Goal: Task Accomplishment & Management: Use online tool/utility

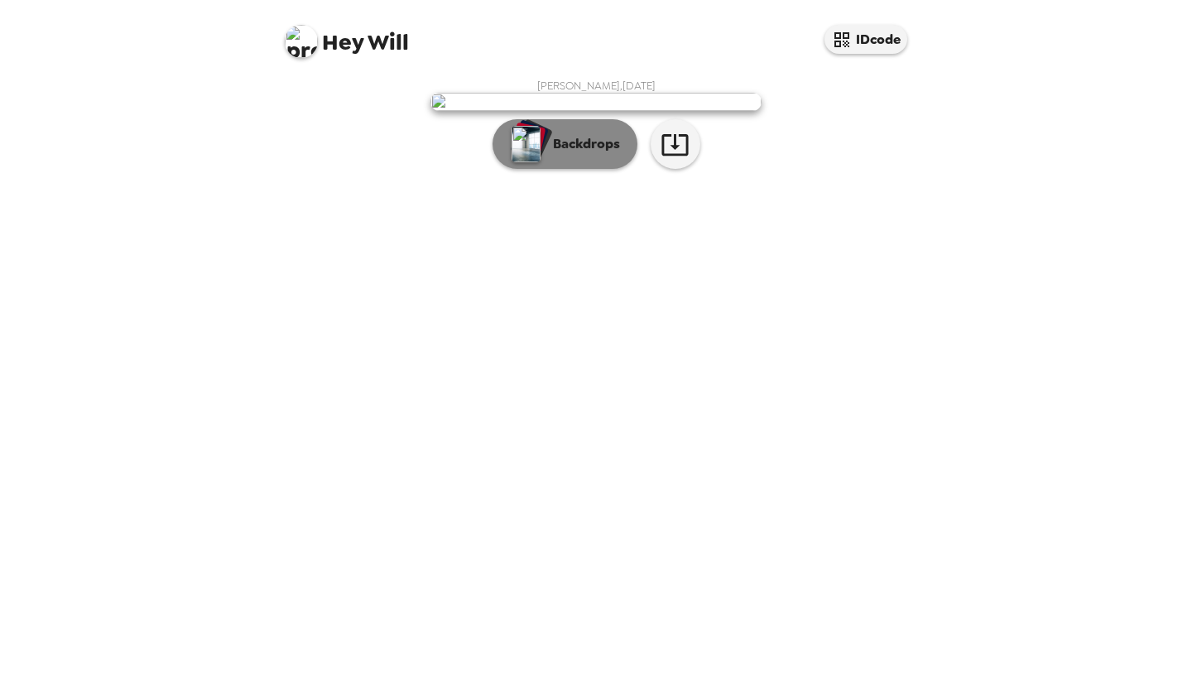
click at [566, 154] on p "Backdrops" at bounding box center [582, 144] width 75 height 20
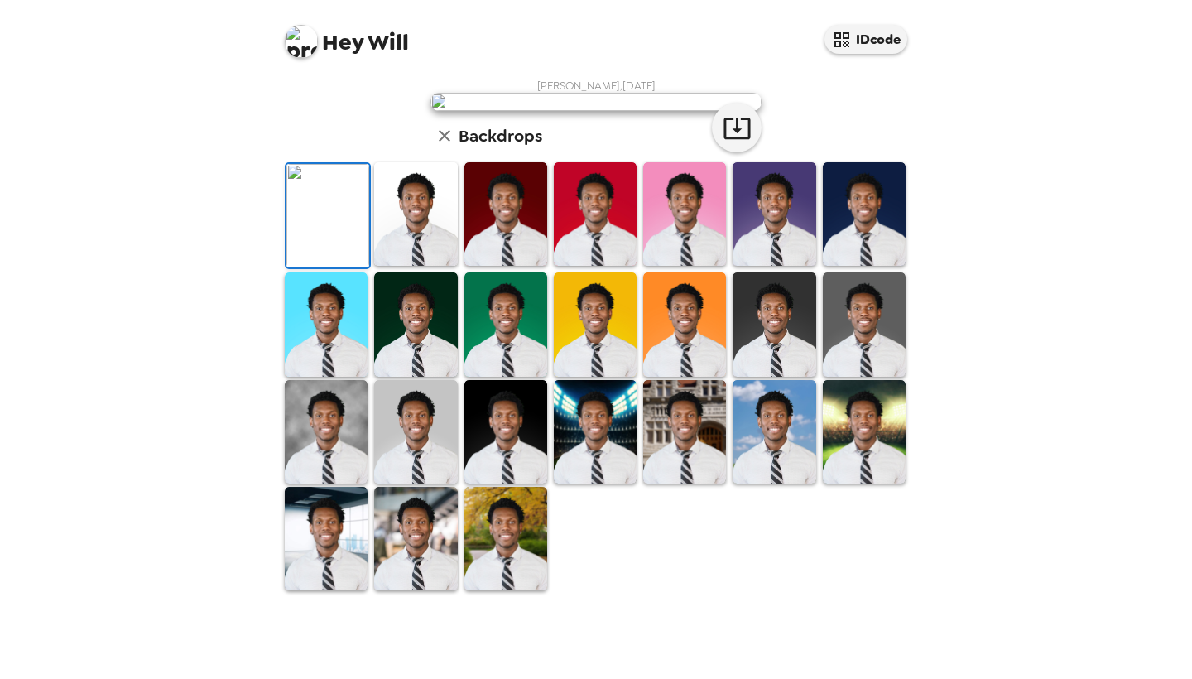
scroll to position [166, 0]
click at [427, 266] on img at bounding box center [415, 213] width 83 height 103
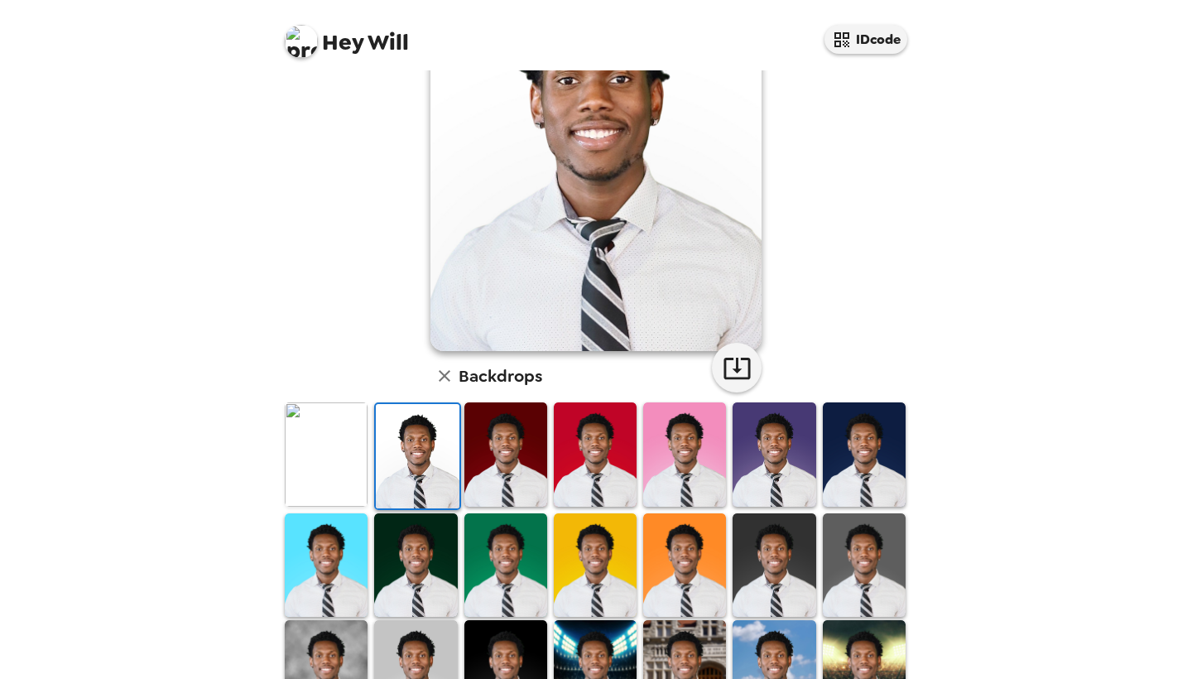
scroll to position [179, 0]
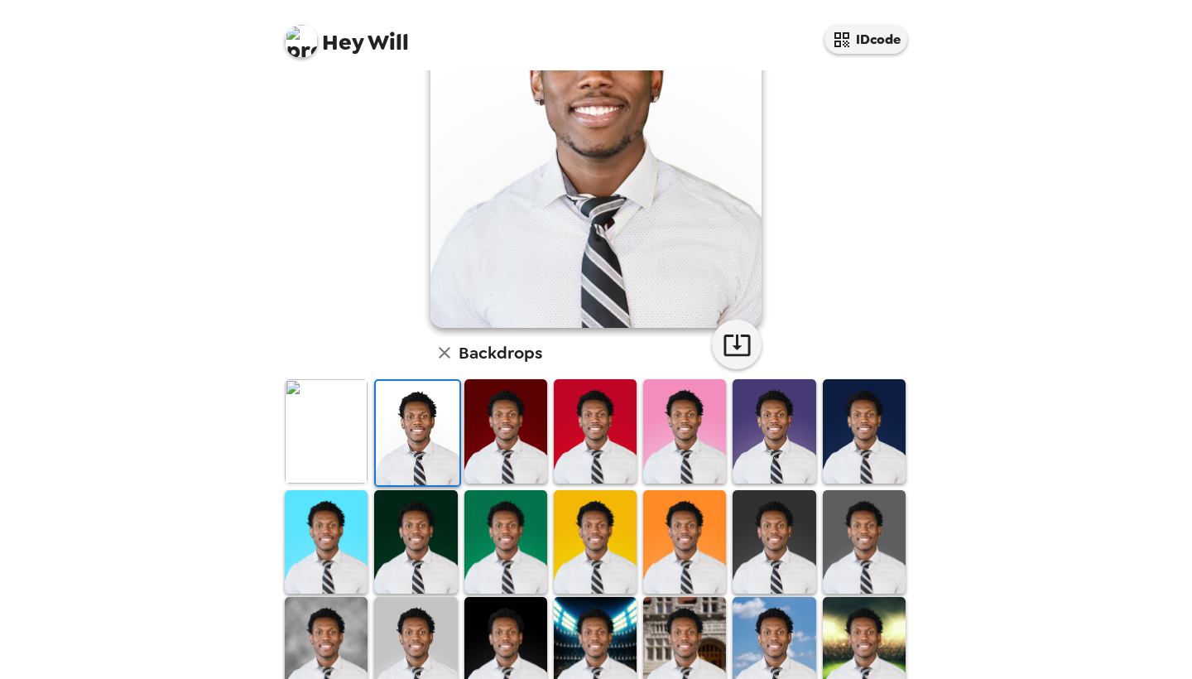
click at [794, 436] on img at bounding box center [774, 430] width 83 height 103
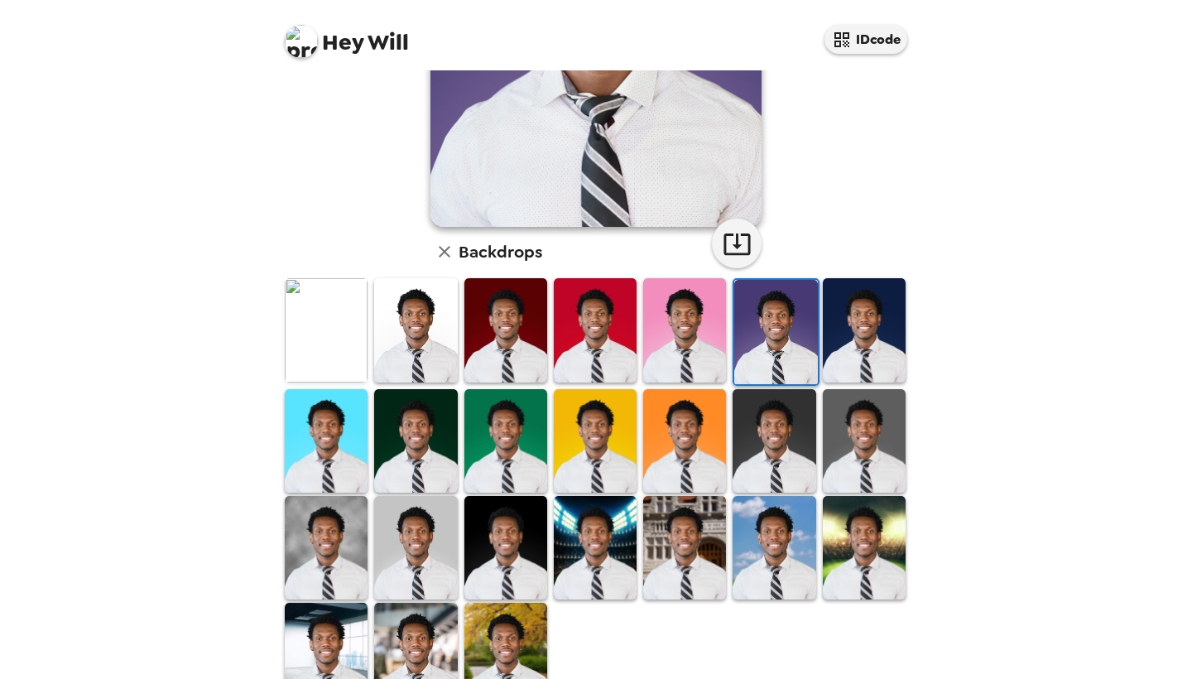
scroll to position [291, 0]
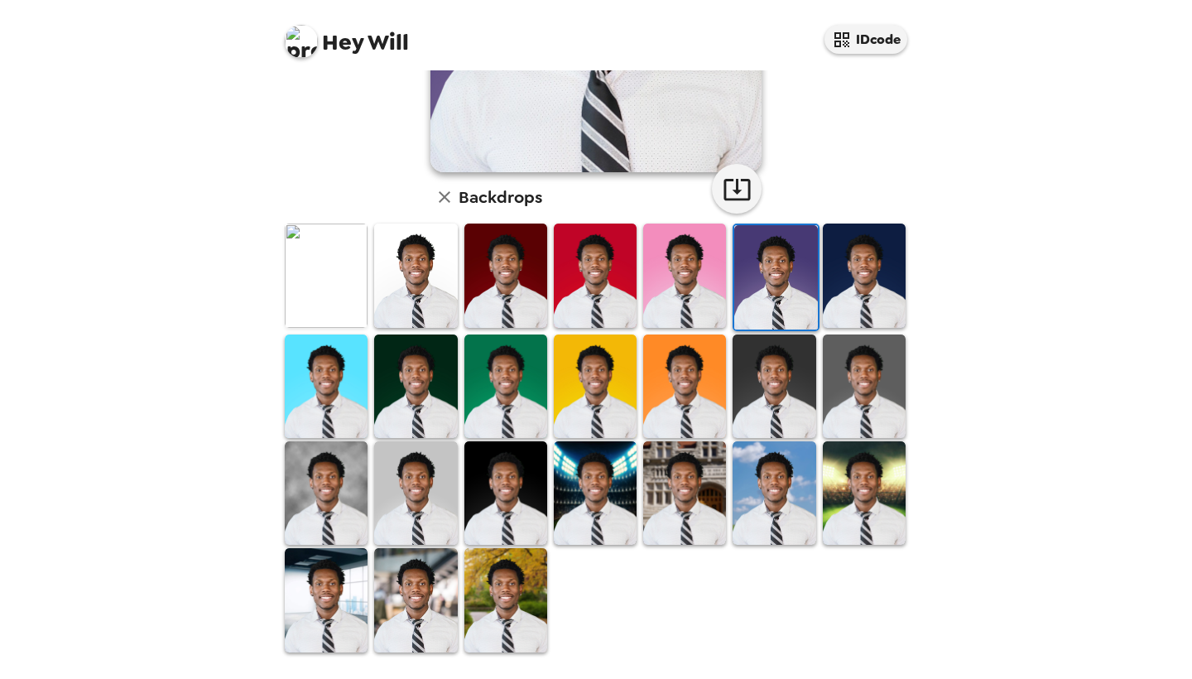
click at [400, 607] on img at bounding box center [415, 599] width 83 height 103
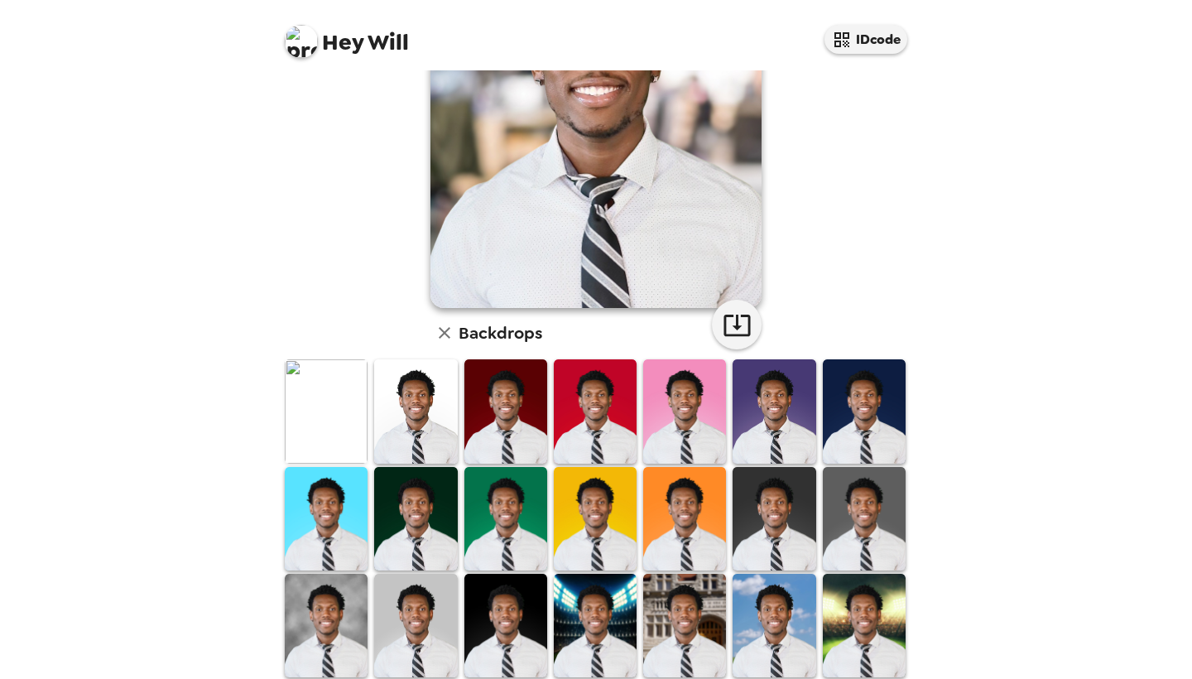
scroll to position [195, 0]
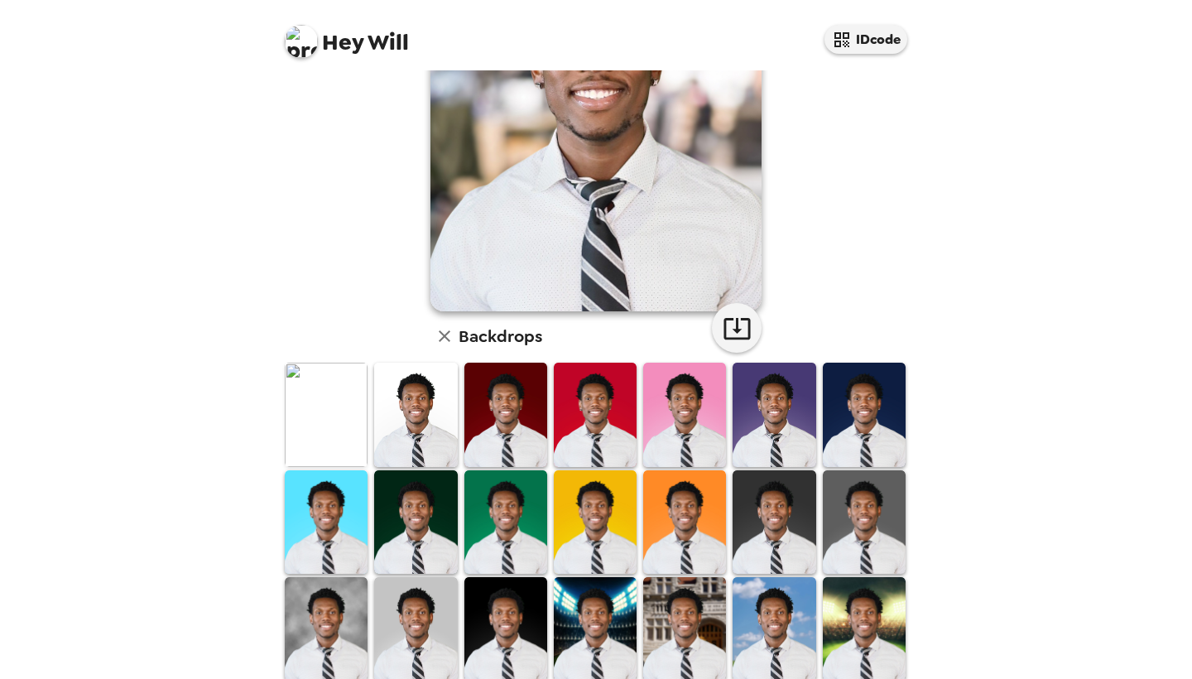
click at [423, 421] on img at bounding box center [415, 414] width 83 height 103
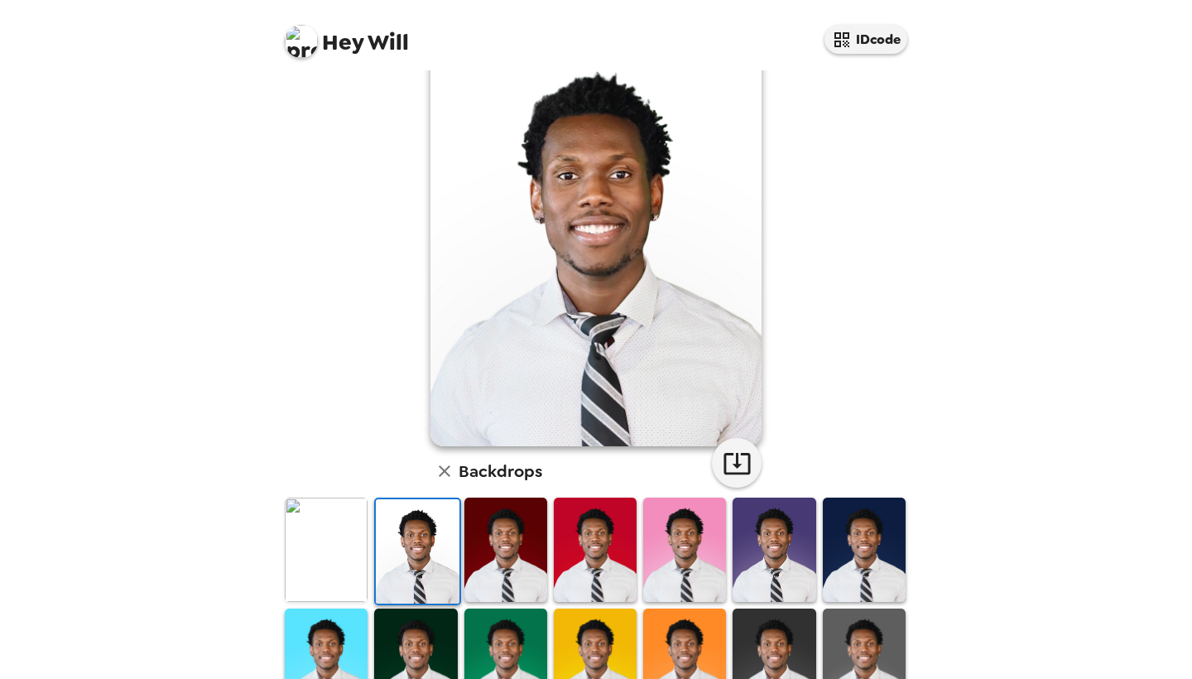
scroll to position [59, 0]
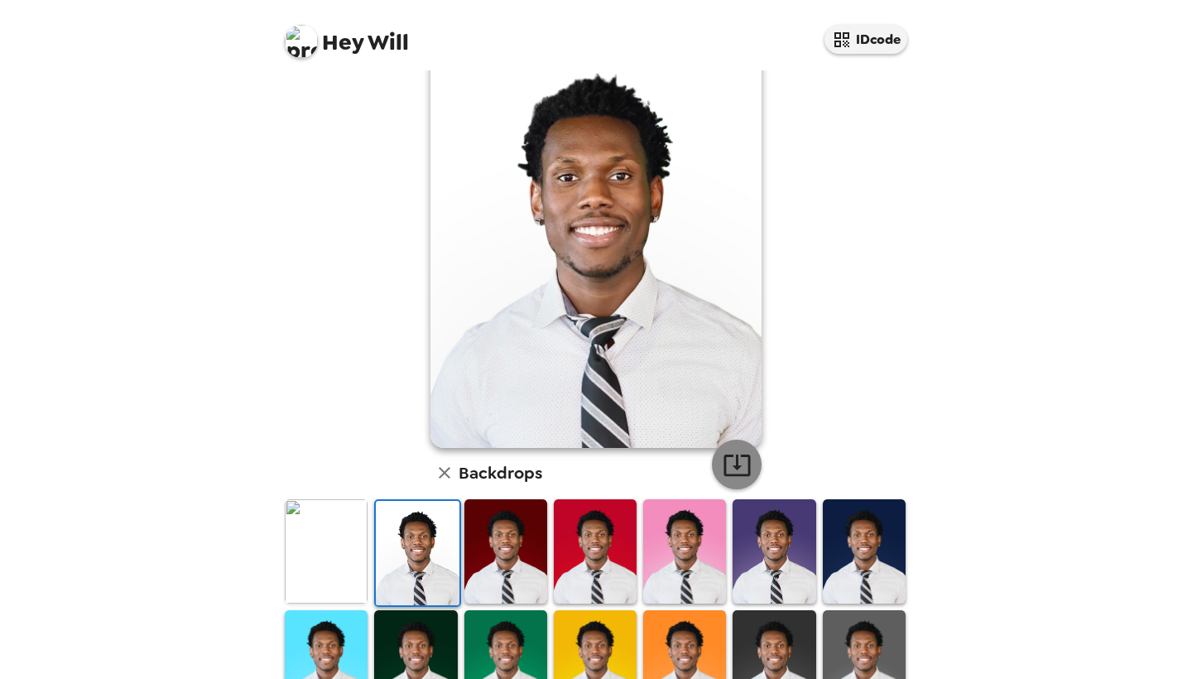
click at [721, 460] on button "button" at bounding box center [737, 465] width 50 height 50
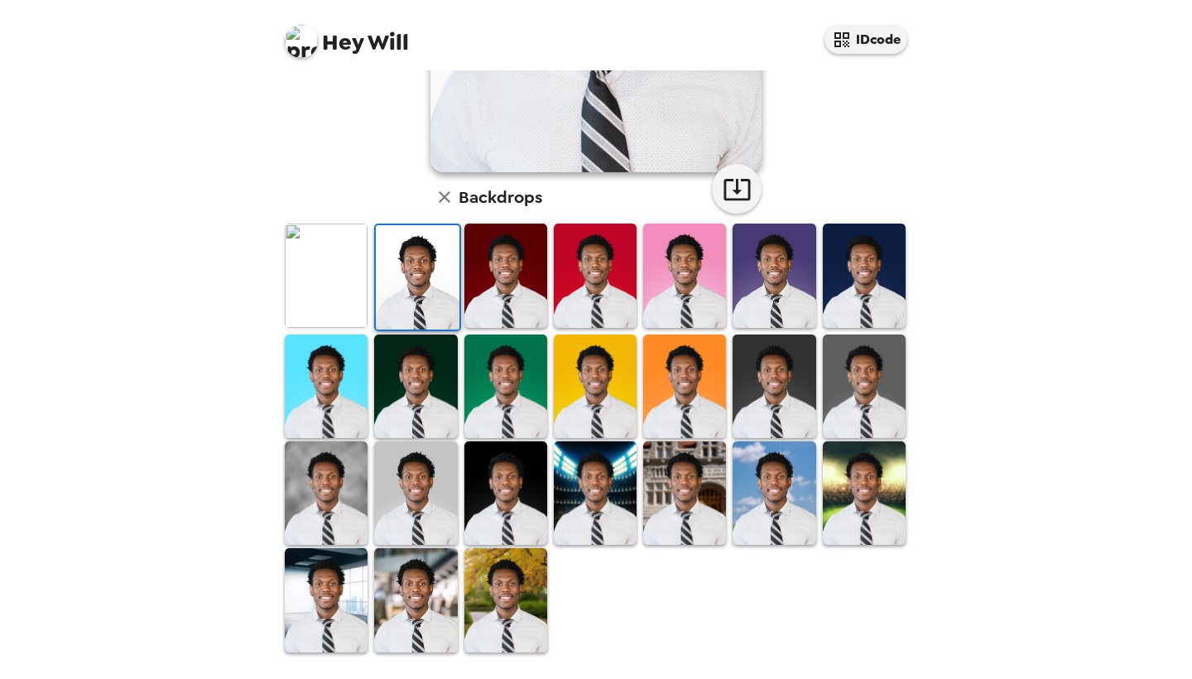
scroll to position [0, 0]
click at [800, 516] on img at bounding box center [774, 492] width 83 height 103
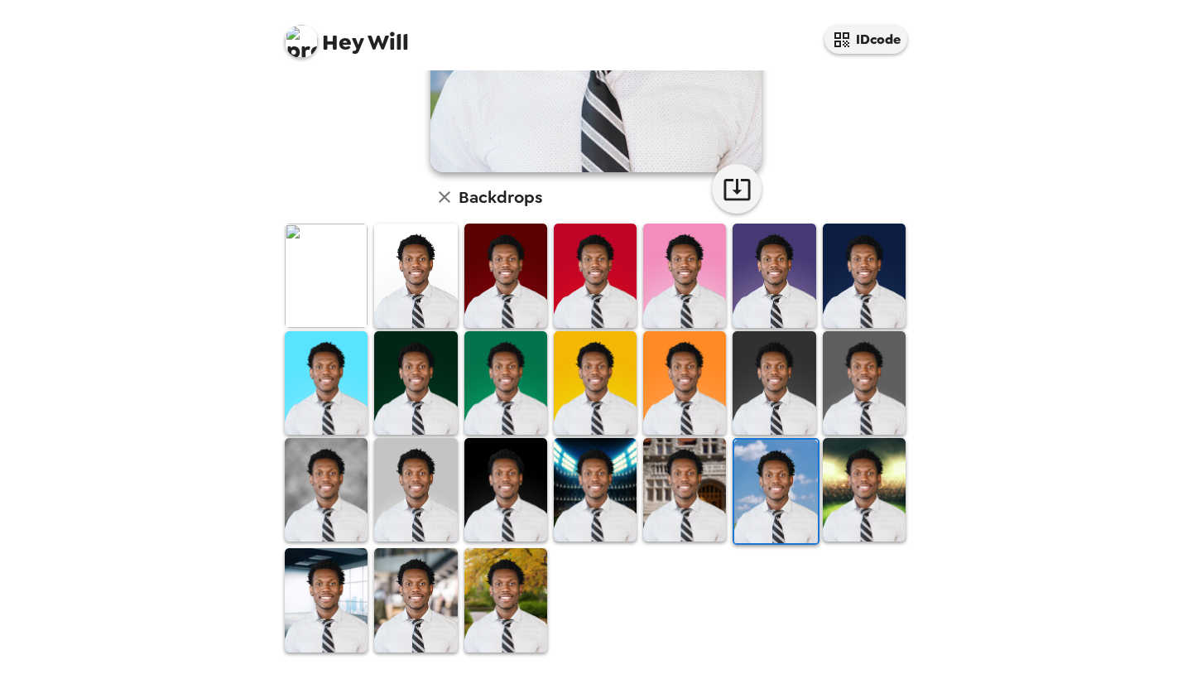
click at [431, 270] on img at bounding box center [415, 274] width 83 height 103
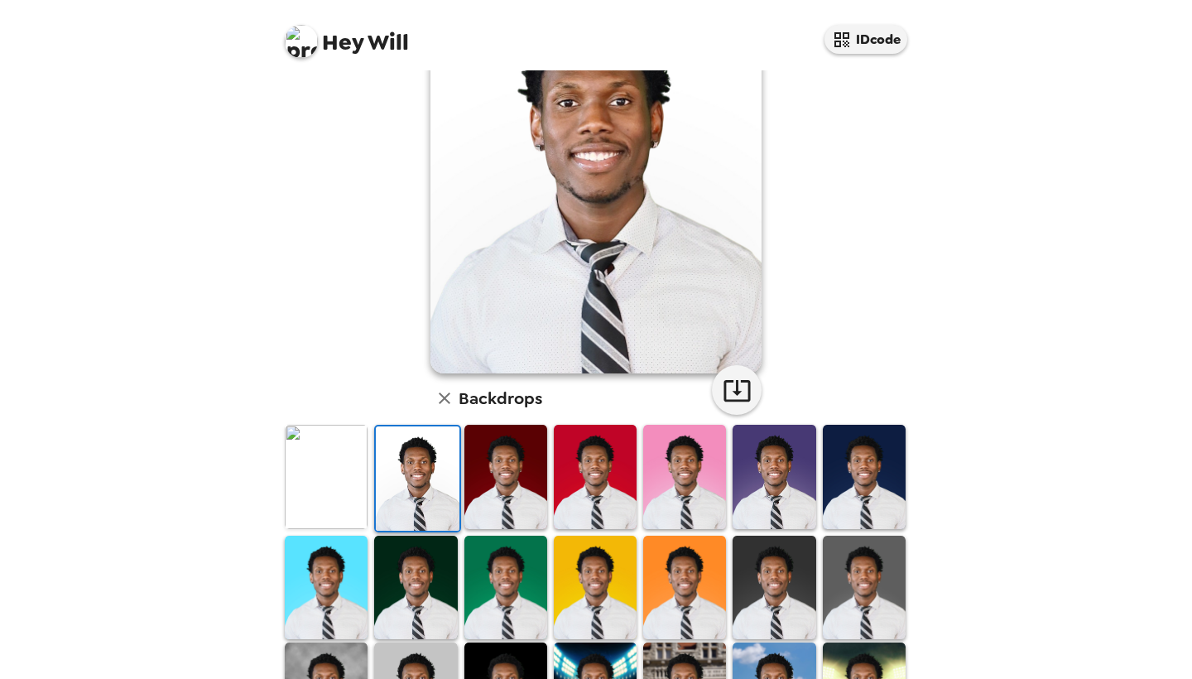
scroll to position [123, 0]
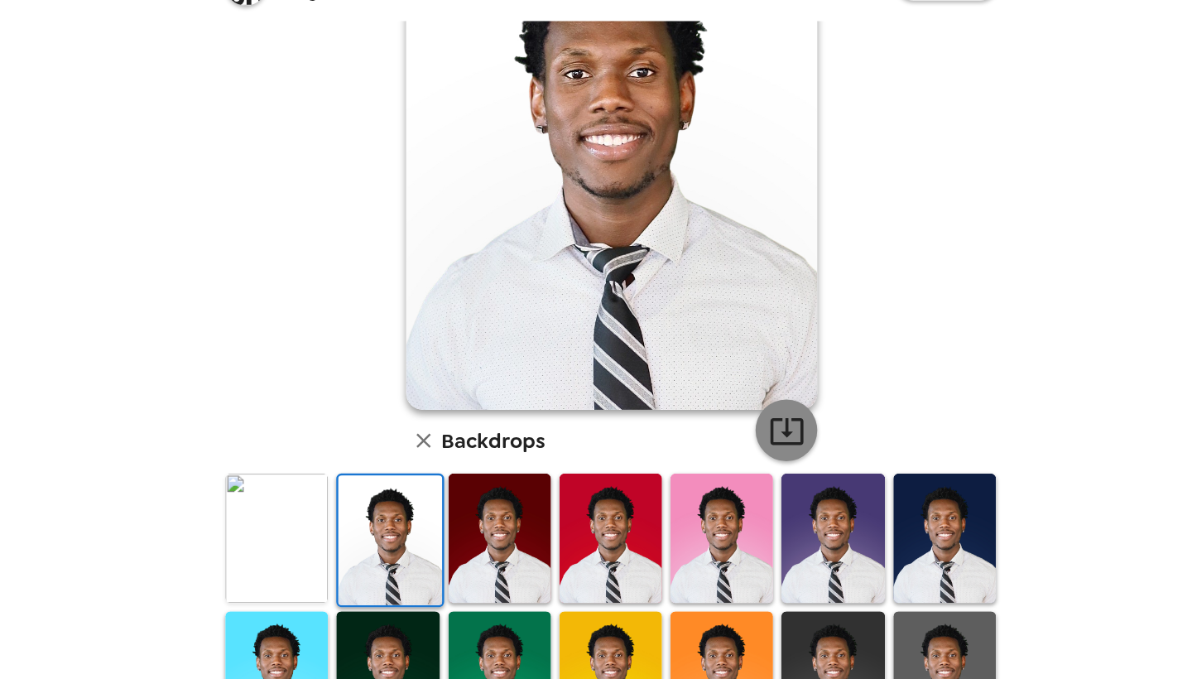
click at [741, 407] on icon "button" at bounding box center [737, 400] width 29 height 29
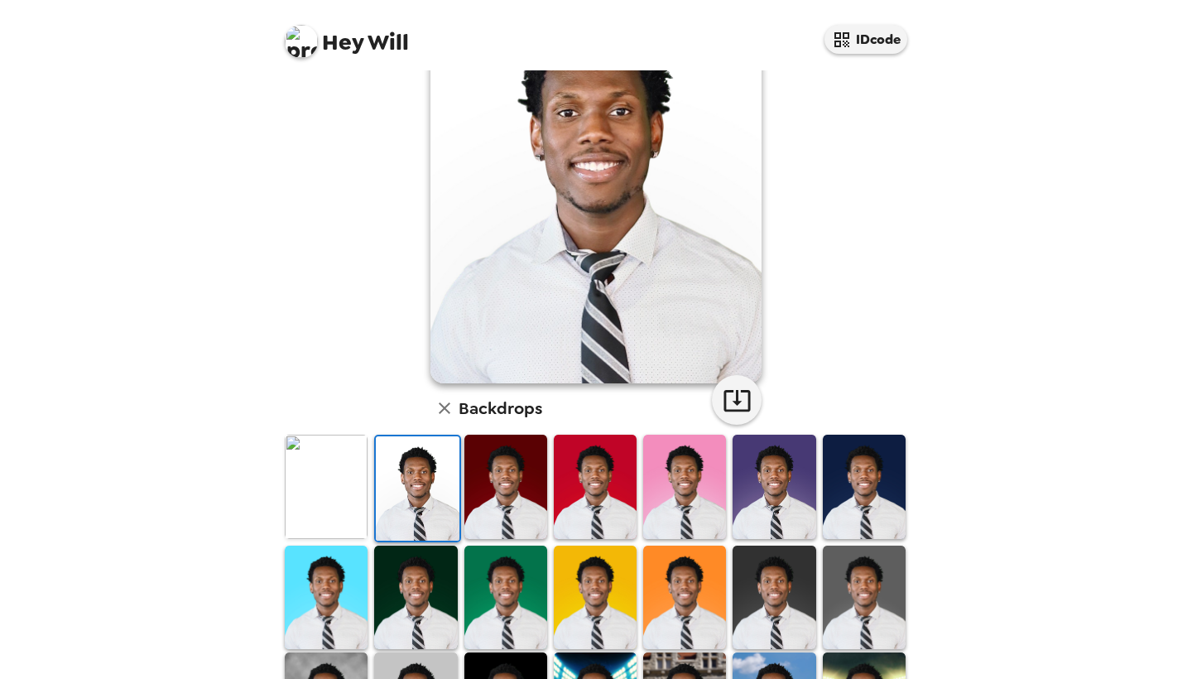
click at [806, 238] on div "Will Elusakin , 10-01-2025 Backdrops" at bounding box center [595, 410] width 629 height 910
